Goal: Task Accomplishment & Management: Use online tool/utility

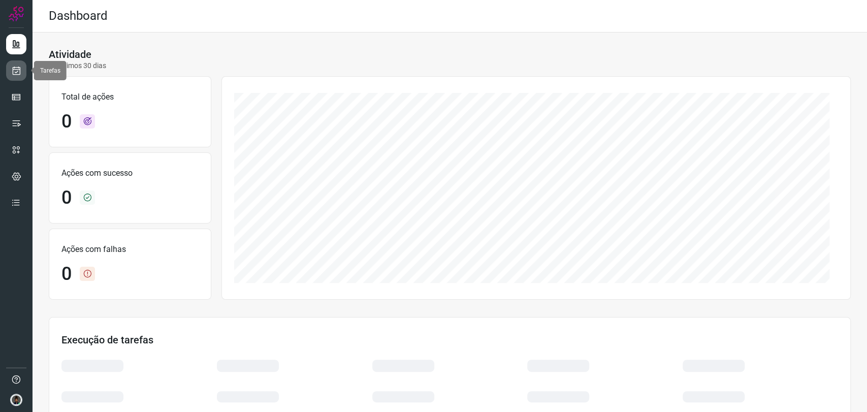
click at [18, 76] on link at bounding box center [16, 70] width 20 height 20
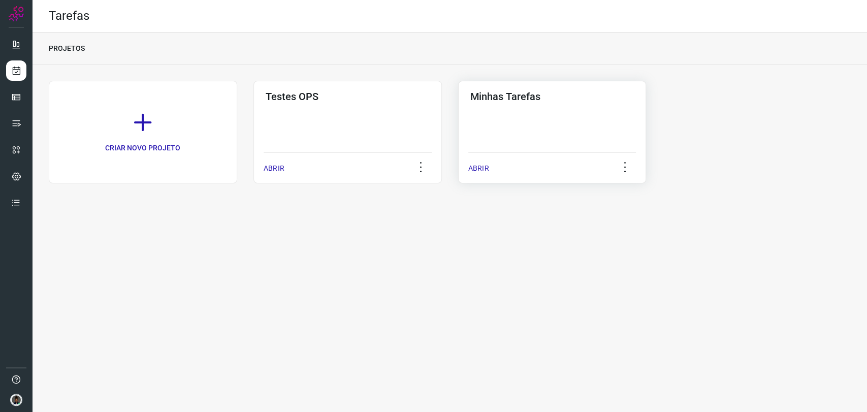
click at [509, 130] on div "Minhas Tarefas ABRIR" at bounding box center [552, 132] width 188 height 103
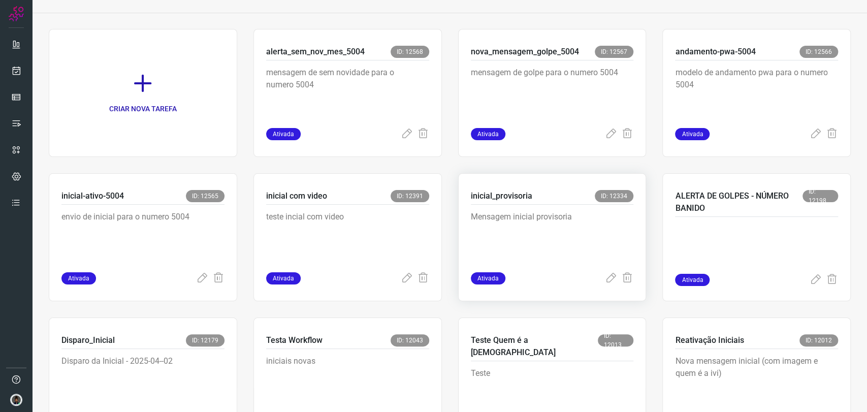
scroll to position [113, 0]
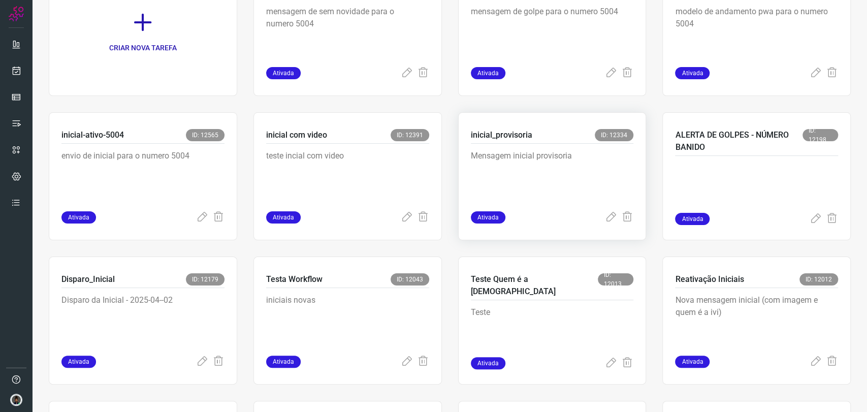
click at [505, 166] on p "Mensagem inicial provisoria" at bounding box center [547, 175] width 152 height 51
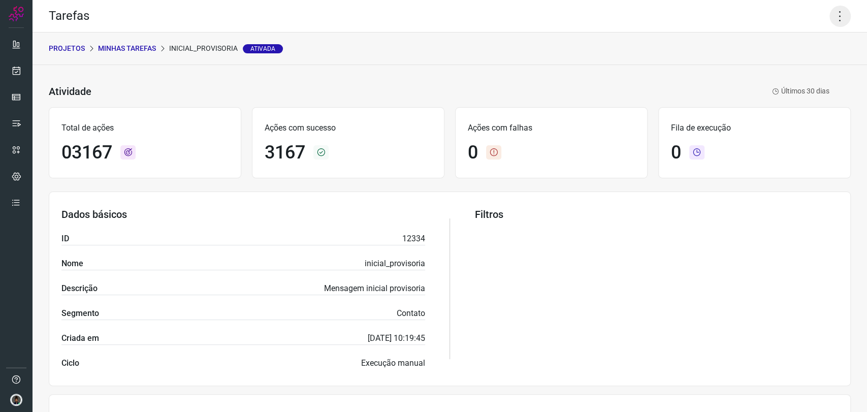
click at [838, 10] on icon at bounding box center [839, 16] width 21 height 21
click at [790, 67] on li "Executar" at bounding box center [795, 66] width 92 height 16
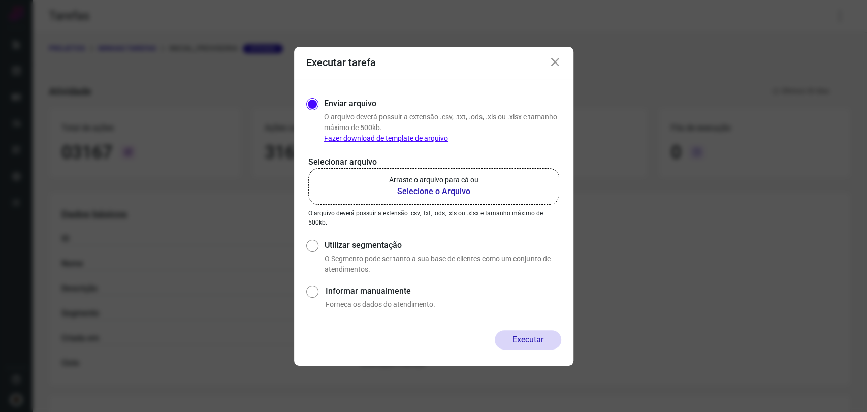
click at [468, 179] on p "Arraste o arquivo para cá ou" at bounding box center [433, 180] width 89 height 11
click at [0, 0] on input "Arraste o arquivo para cá ou Selecione o Arquivo" at bounding box center [0, 0] width 0 height 0
click at [475, 200] on label "Arraste o arquivo para cá ou Selecione o Arquivo" at bounding box center [433, 186] width 251 height 37
click at [0, 0] on input "Arraste o arquivo para cá ou Selecione o Arquivo" at bounding box center [0, 0] width 0 height 0
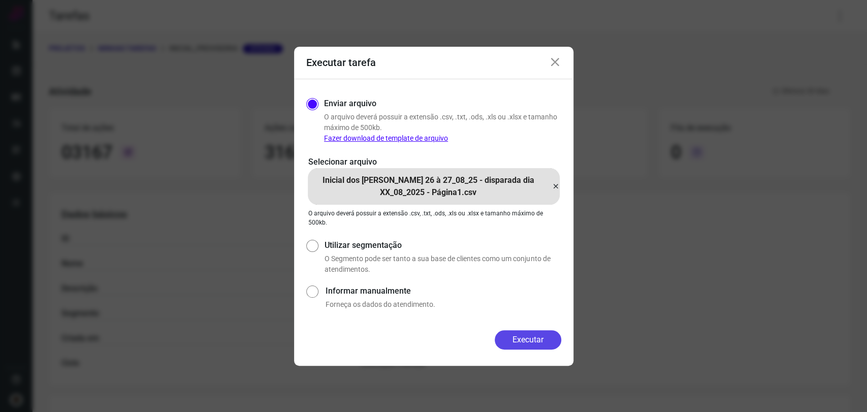
click at [543, 335] on button "Executar" at bounding box center [527, 339] width 67 height 19
